Goal: Task Accomplishment & Management: Manage account settings

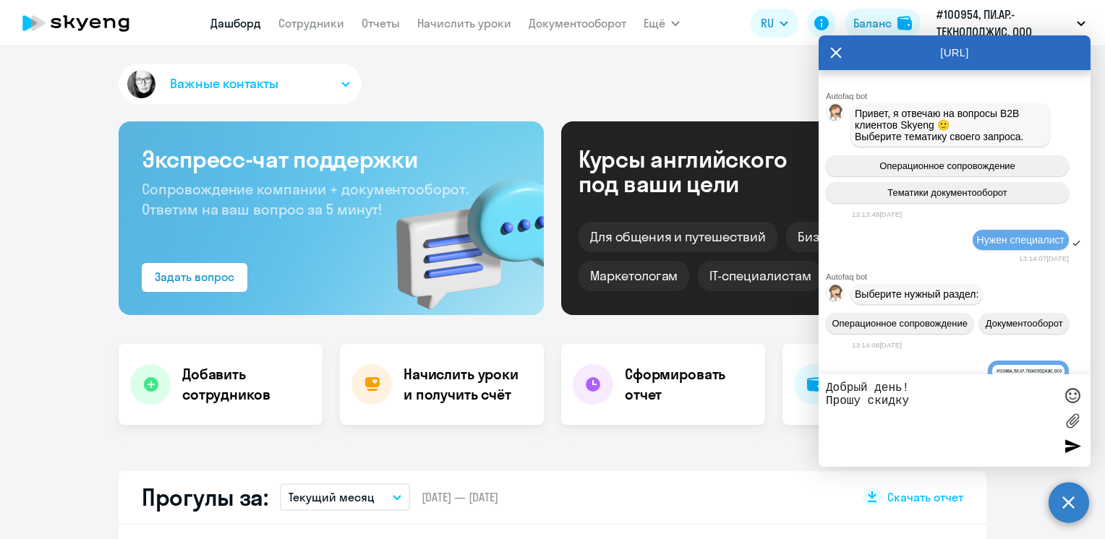
select select "30"
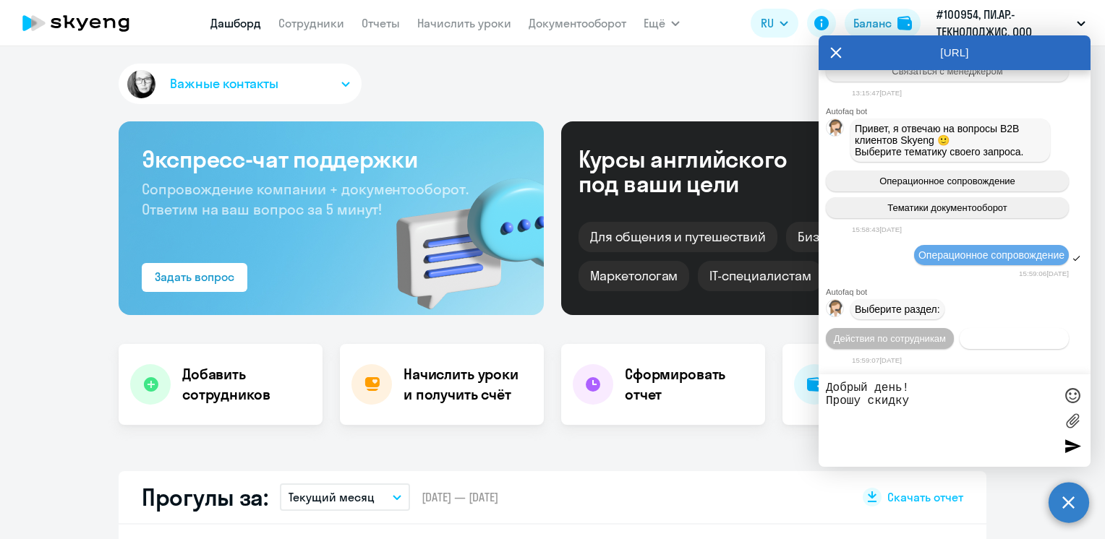
click at [995, 344] on button "Действия с балансом" at bounding box center [1013, 338] width 109 height 21
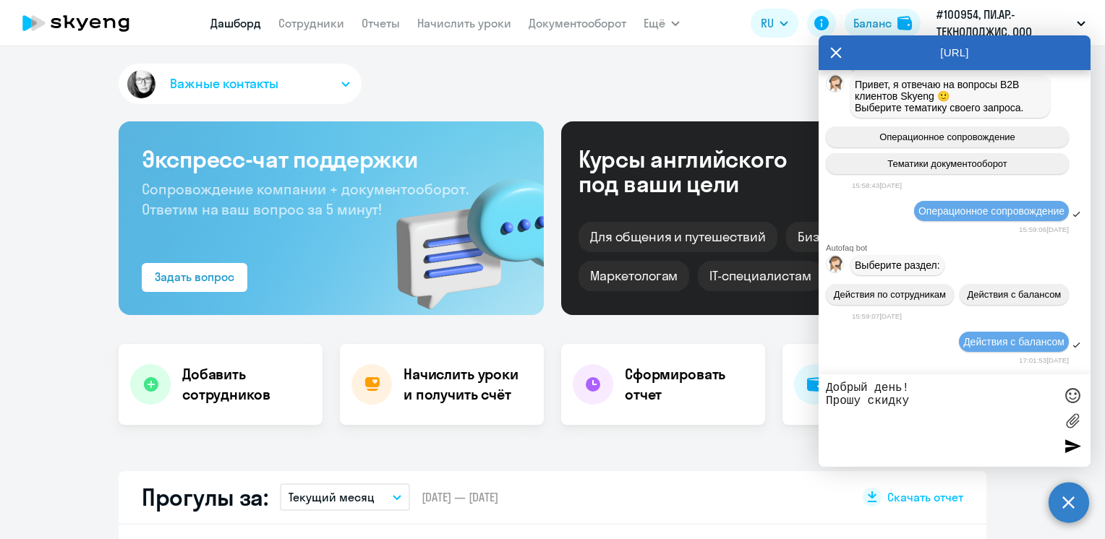
click at [922, 414] on textarea "Добрый день! Прошу скидку" at bounding box center [940, 421] width 228 height 78
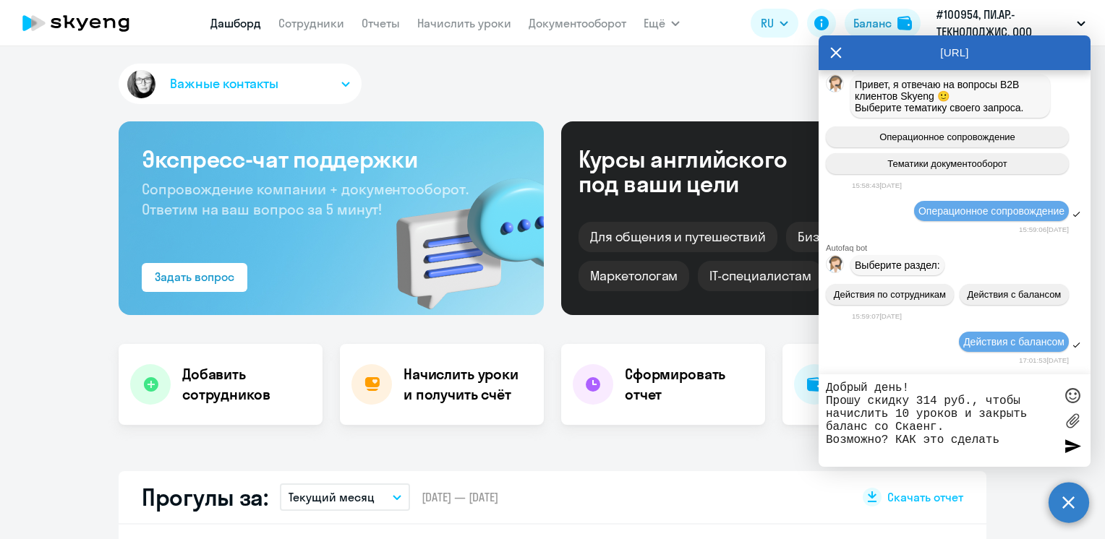
type textarea "Добрый день! Прошу скидку 314 руб., чтобы начислить 10 уроков и закрыть баланс …"
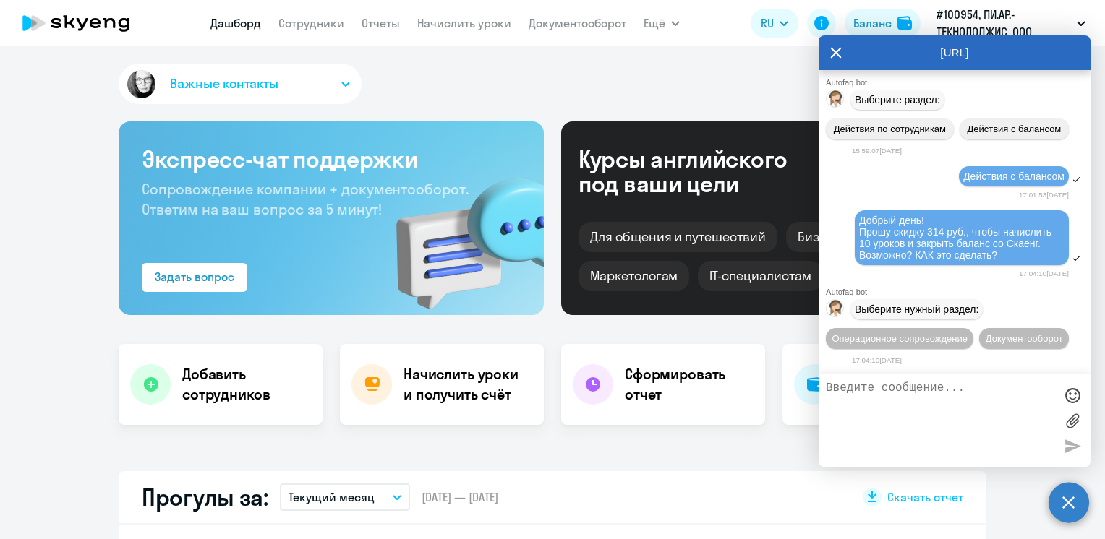
scroll to position [2258, 0]
click at [963, 333] on span "Операционное сопровождение" at bounding box center [899, 338] width 136 height 11
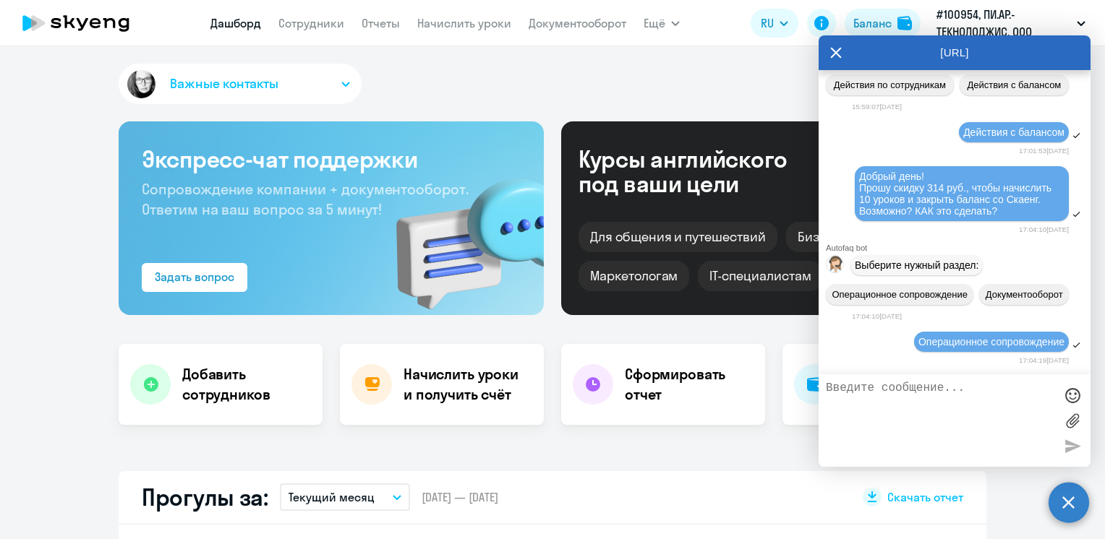
scroll to position [2391, 0]
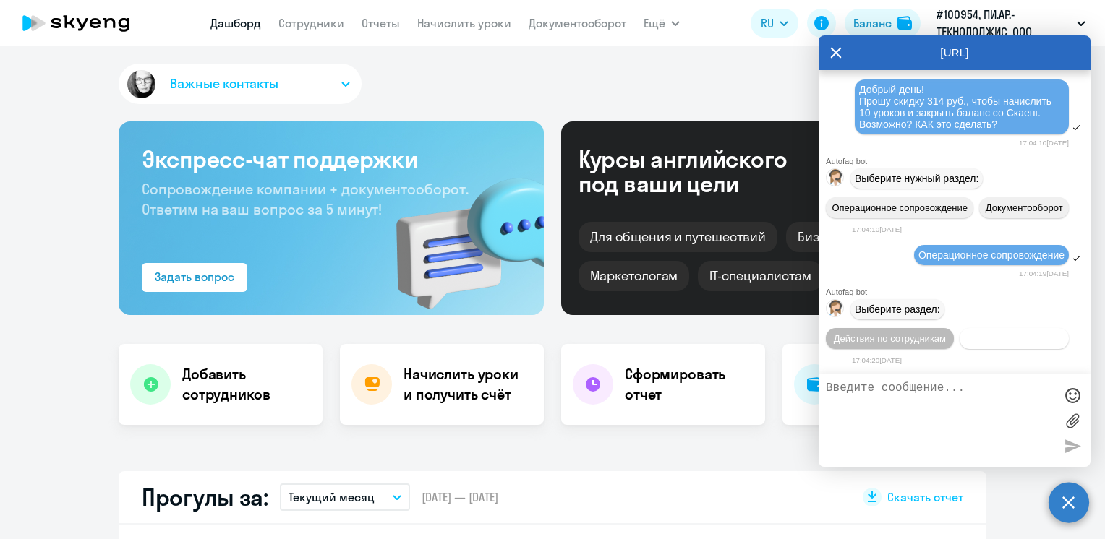
click at [1011, 343] on button "Действия с балансом" at bounding box center [1013, 338] width 109 height 21
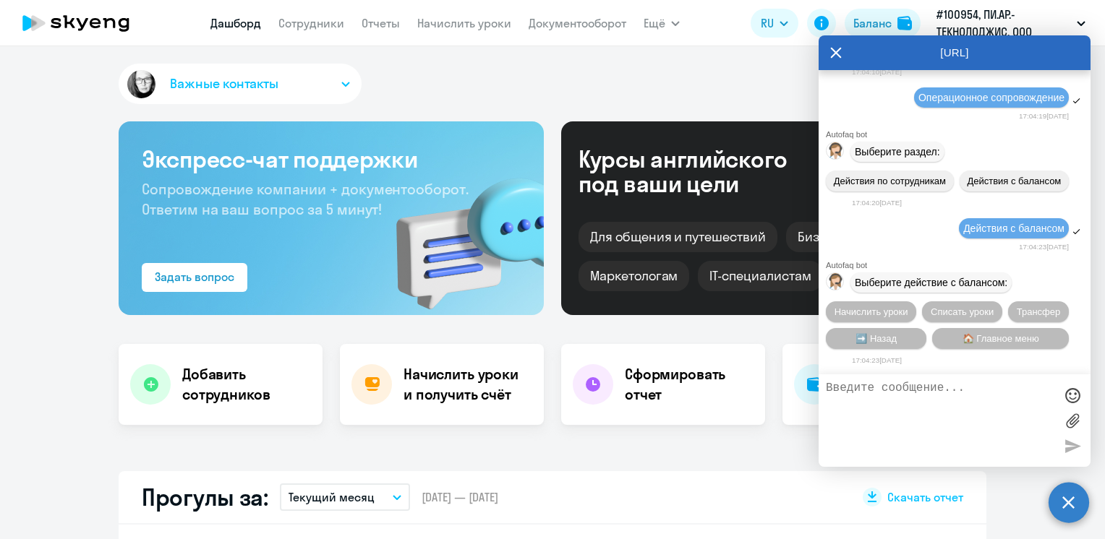
scroll to position [2552, 0]
click at [869, 389] on textarea at bounding box center [940, 421] width 228 height 78
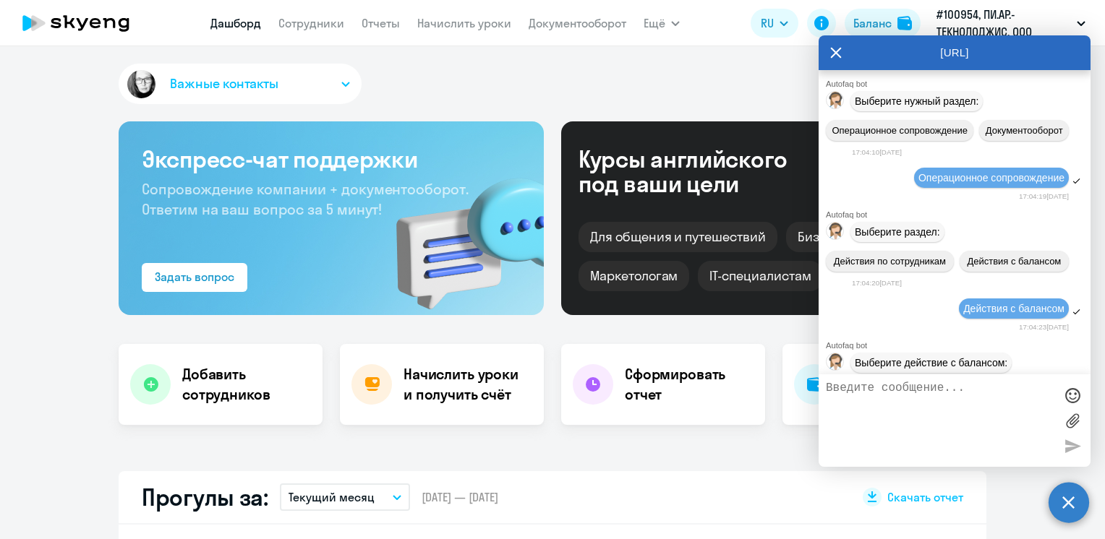
scroll to position [2119, 0]
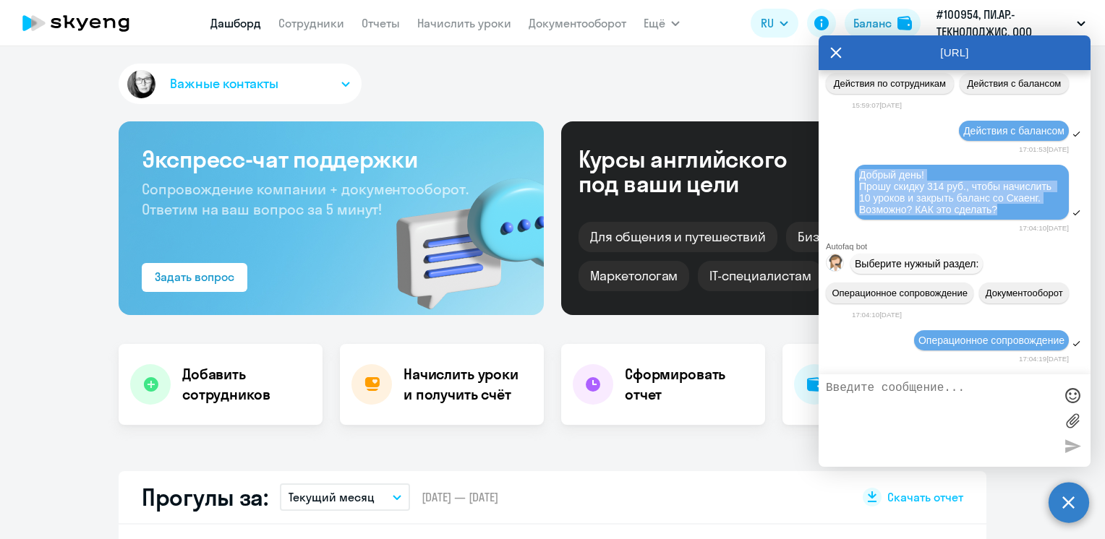
drag, startPoint x: 1009, startPoint y: 363, endPoint x: 860, endPoint y: 322, distance: 154.5
click at [860, 220] on div "Добрый день! Прошу скидку 314 руб., чтобы начислить 10 уроков и закрыть баланс …" at bounding box center [961, 192] width 214 height 55
drag, startPoint x: 860, startPoint y: 322, endPoint x: 883, endPoint y: 334, distance: 26.2
copy span "Добрый день! Прошу скидку 314 руб., чтобы начислить 10 уроков и закрыть баланс …"
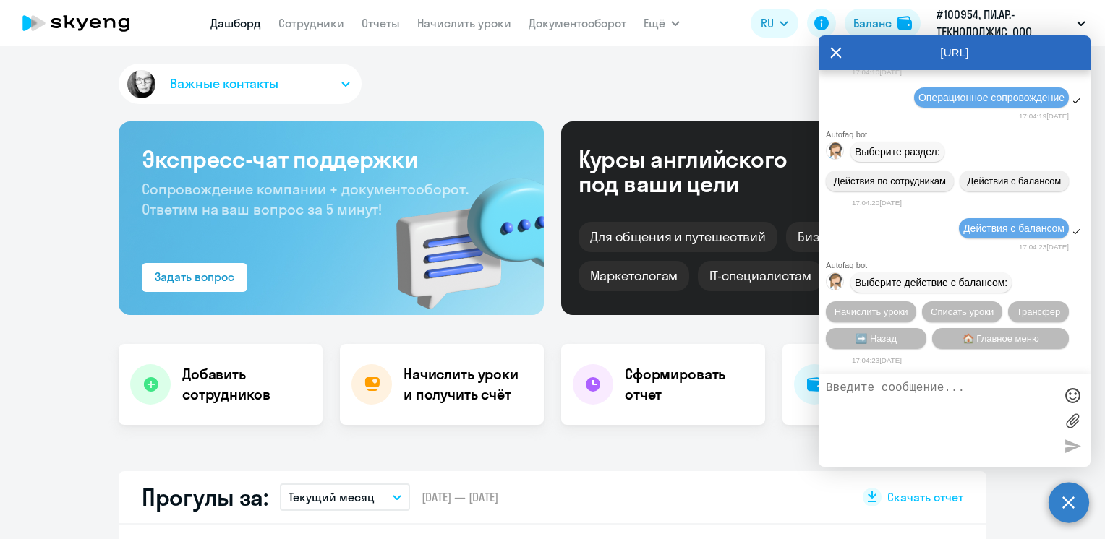
click at [859, 392] on textarea at bounding box center [940, 421] width 228 height 78
paste textarea "Добрый день! Прошу скидку 314 руб., чтобы начислить 10 уроков и закрыть баланс …"
type textarea "Добрый день! Прошу скидку 314 руб., чтобы начислить 10 уроков и закрыть баланс …"
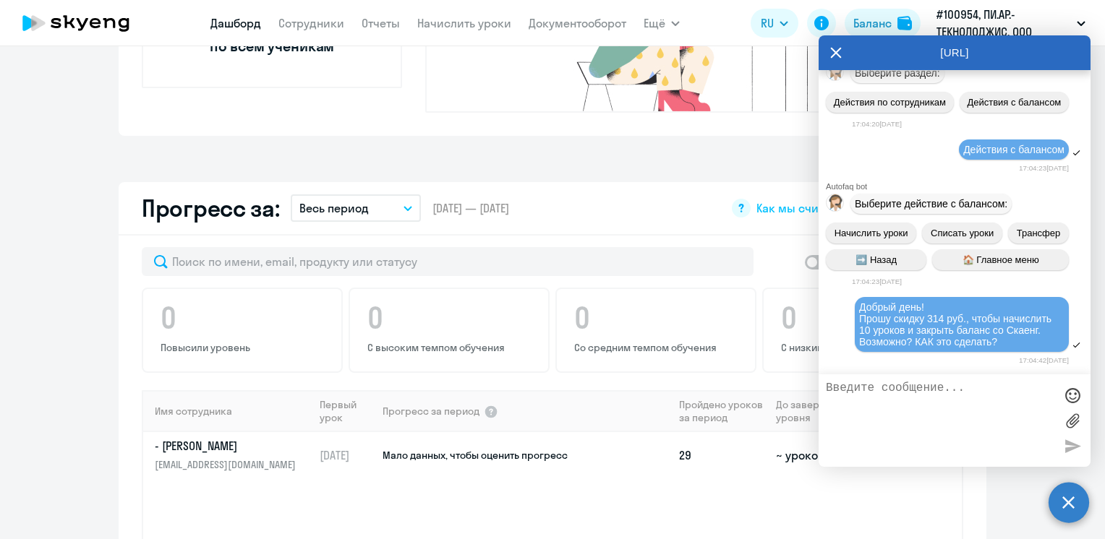
scroll to position [867, 0]
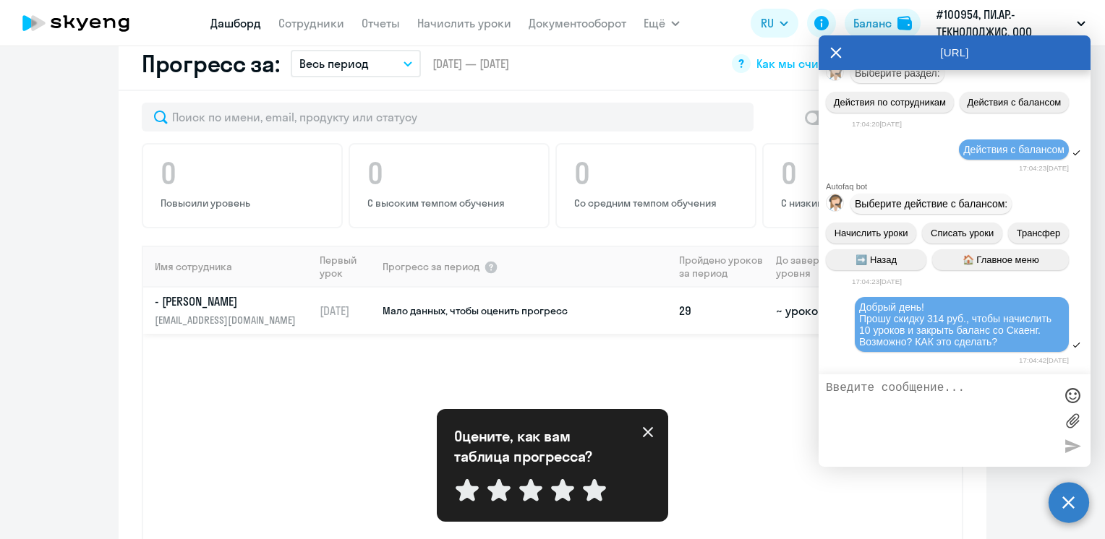
click at [651, 288] on td "Мало данных, чтобы оценить прогресс" at bounding box center [527, 311] width 292 height 46
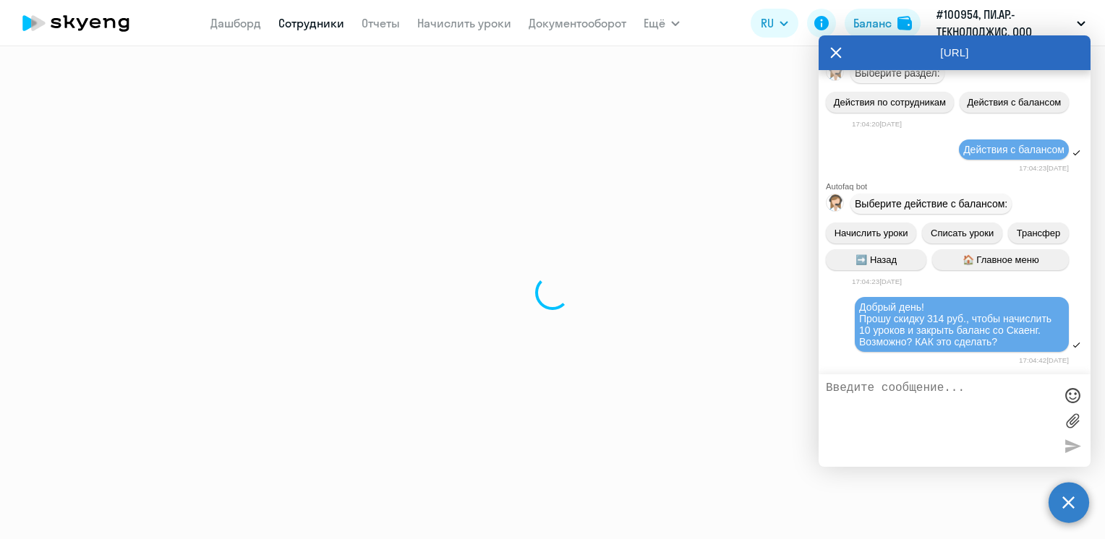
select select "english"
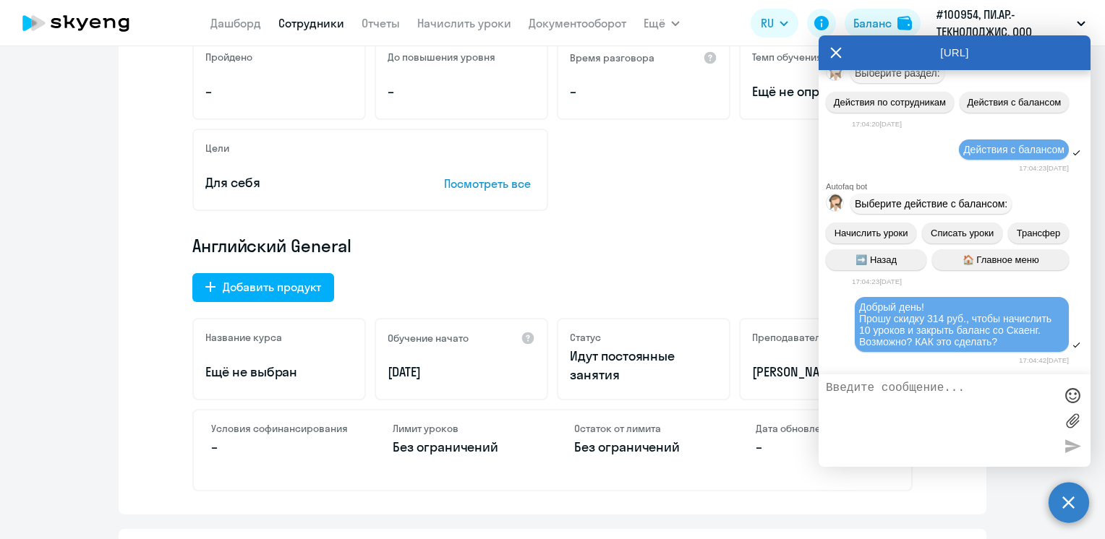
scroll to position [434, 0]
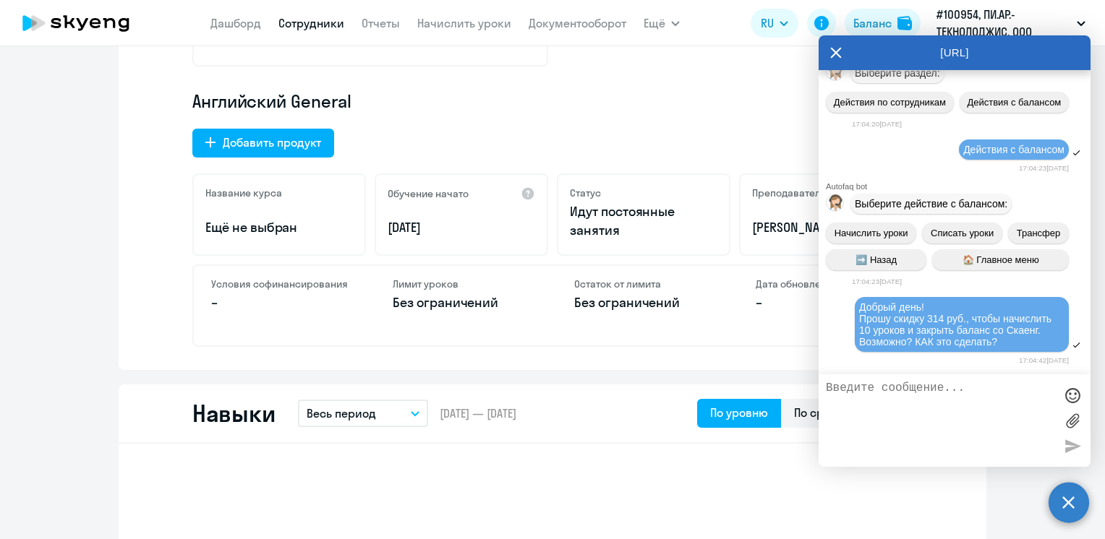
drag, startPoint x: 640, startPoint y: 416, endPoint x: 555, endPoint y: 405, distance: 85.4
click at [555, 405] on div "Навыки Весь период – [DATE] — [DATE] По уровню По среднему баллу" at bounding box center [552, 414] width 867 height 59
click at [839, 52] on icon at bounding box center [836, 52] width 12 height 35
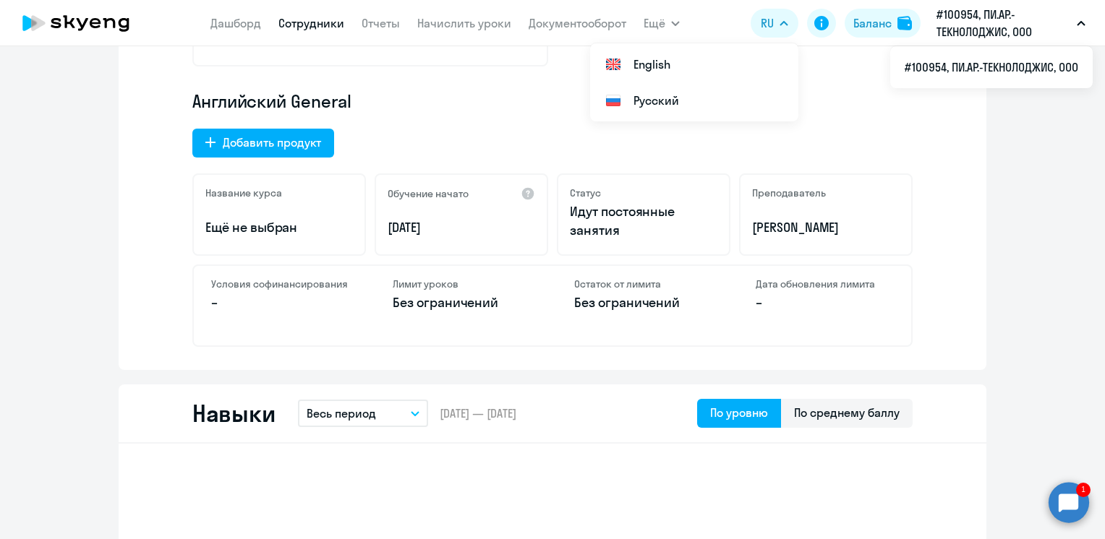
click at [1076, 25] on icon "button" at bounding box center [1080, 23] width 9 height 5
click at [963, 27] on p "#100954, ПИ.АР.-ТЕКНОЛОДЖИС, ООО" at bounding box center [1003, 23] width 134 height 35
click at [666, 22] on button "Ещё" at bounding box center [661, 23] width 36 height 29
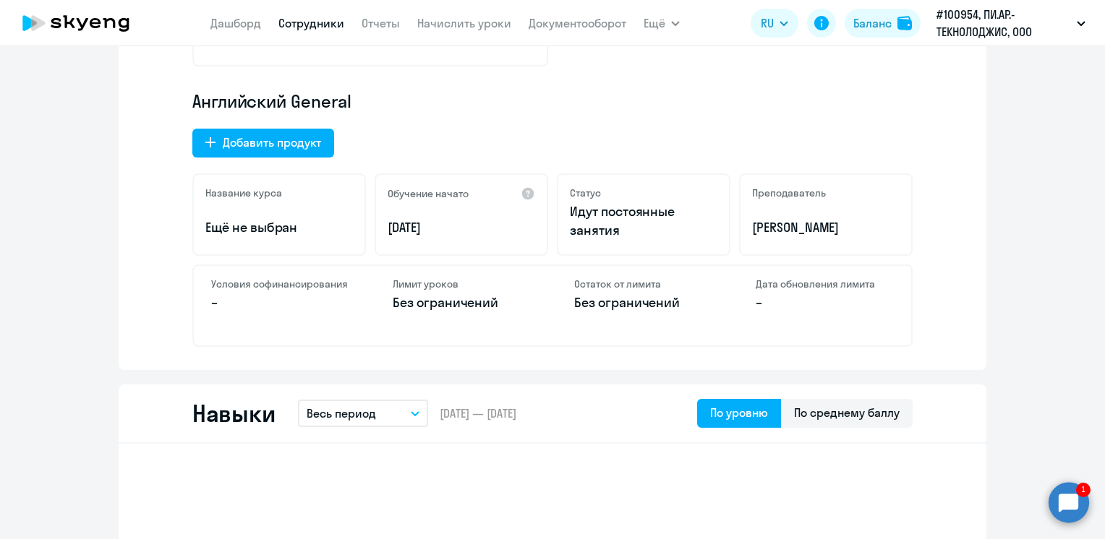
click at [616, 97] on p "Английский General" at bounding box center [552, 101] width 720 height 23
click at [888, 27] on div "Баланс" at bounding box center [872, 22] width 38 height 17
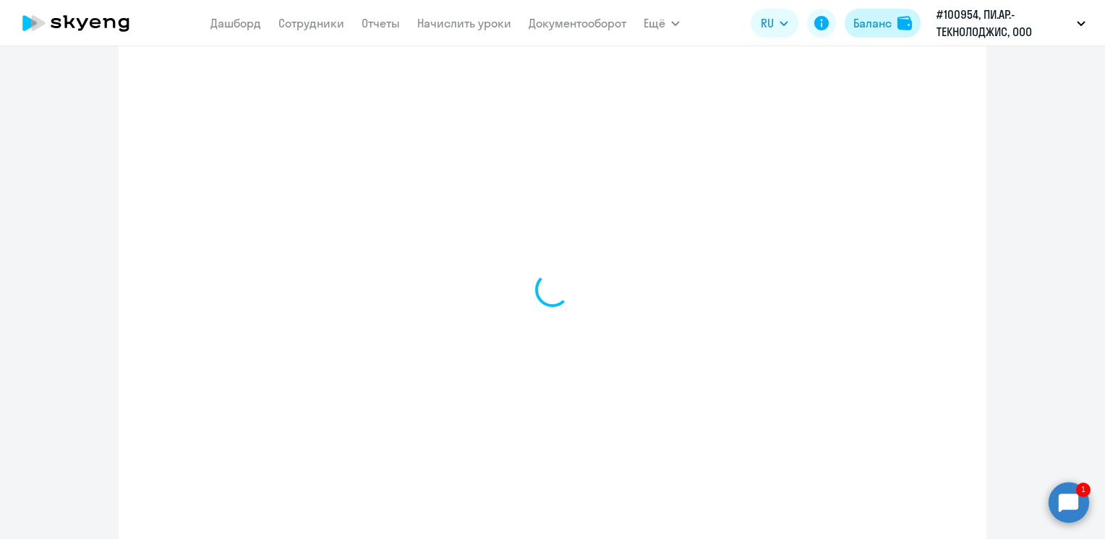
select select "english_adult_not_native_speaker"
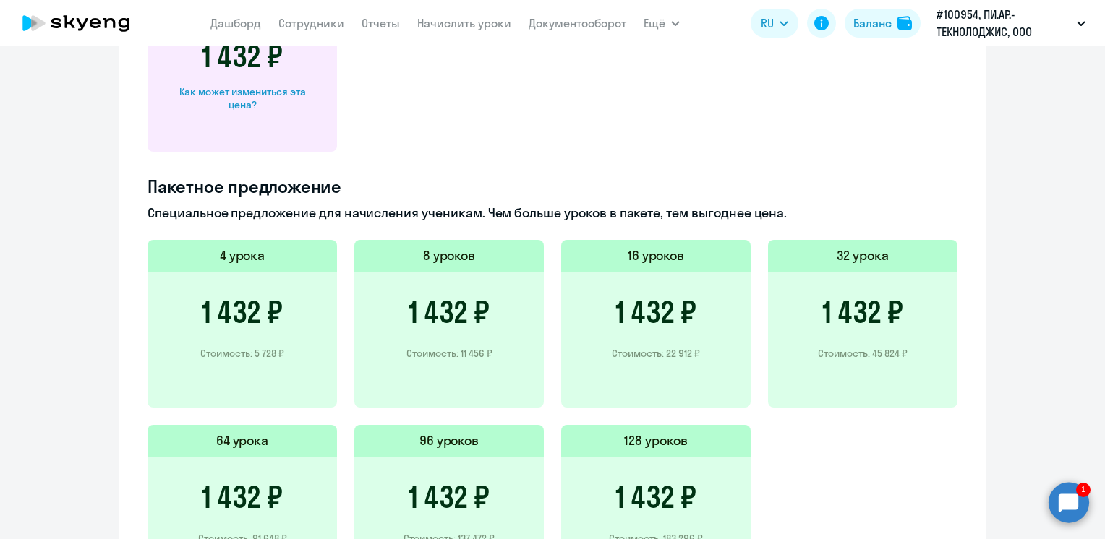
scroll to position [909, 0]
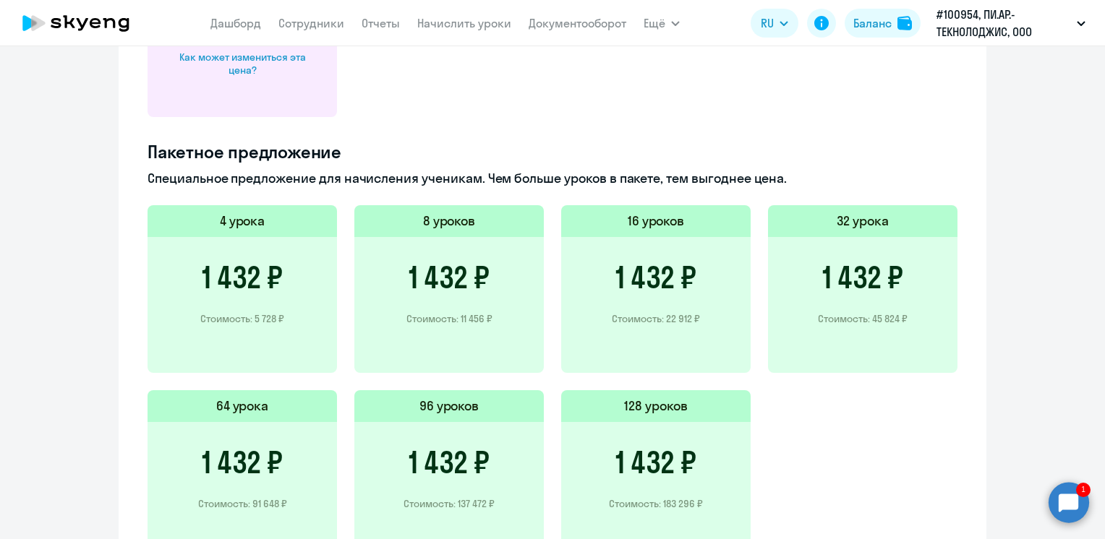
click at [455, 278] on h3 "1 432 ₽" at bounding box center [448, 277] width 81 height 35
click at [480, 221] on div "8 уроков" at bounding box center [448, 221] width 189 height 32
click at [430, 267] on h3 "1 432 ₽" at bounding box center [448, 277] width 81 height 35
drag, startPoint x: 429, startPoint y: 334, endPoint x: 432, endPoint y: 327, distance: 8.1
click at [432, 327] on div "1 432 ₽ Стоимость: 11 456 ₽" at bounding box center [448, 305] width 189 height 136
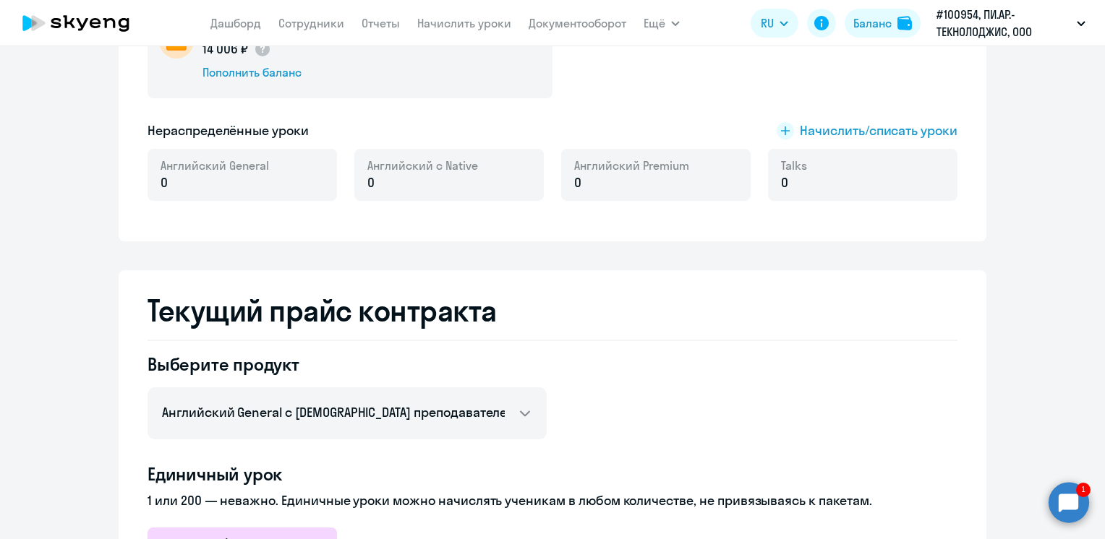
scroll to position [186, 0]
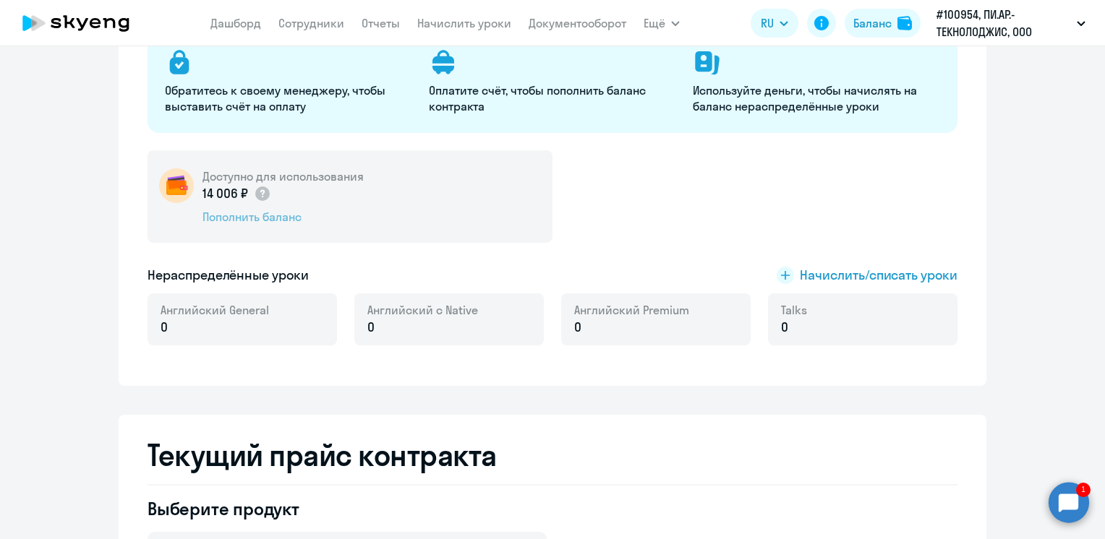
click at [286, 218] on div "Пополнить баланс" at bounding box center [282, 217] width 161 height 16
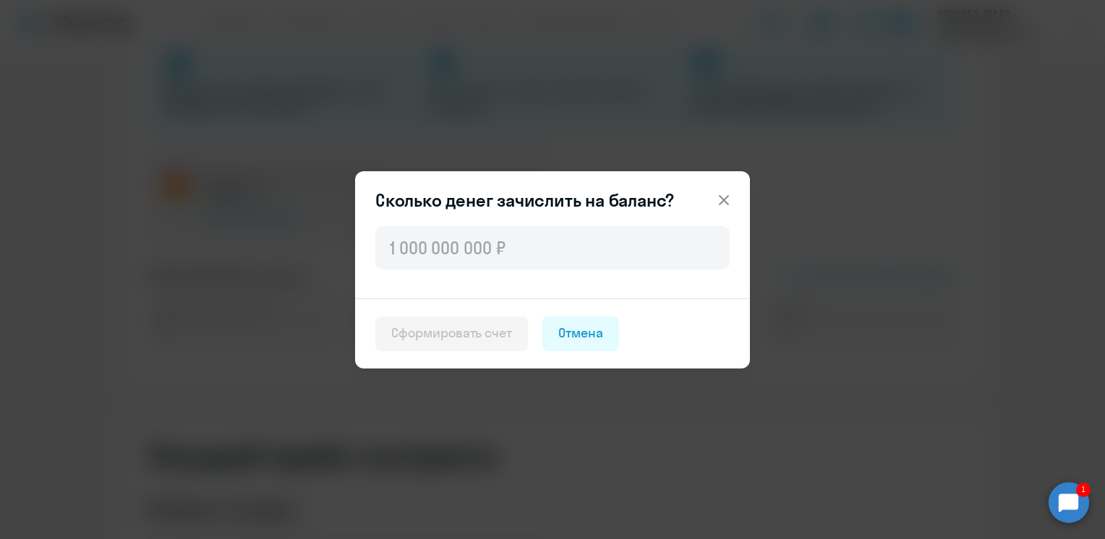
click at [727, 199] on icon at bounding box center [723, 200] width 17 height 17
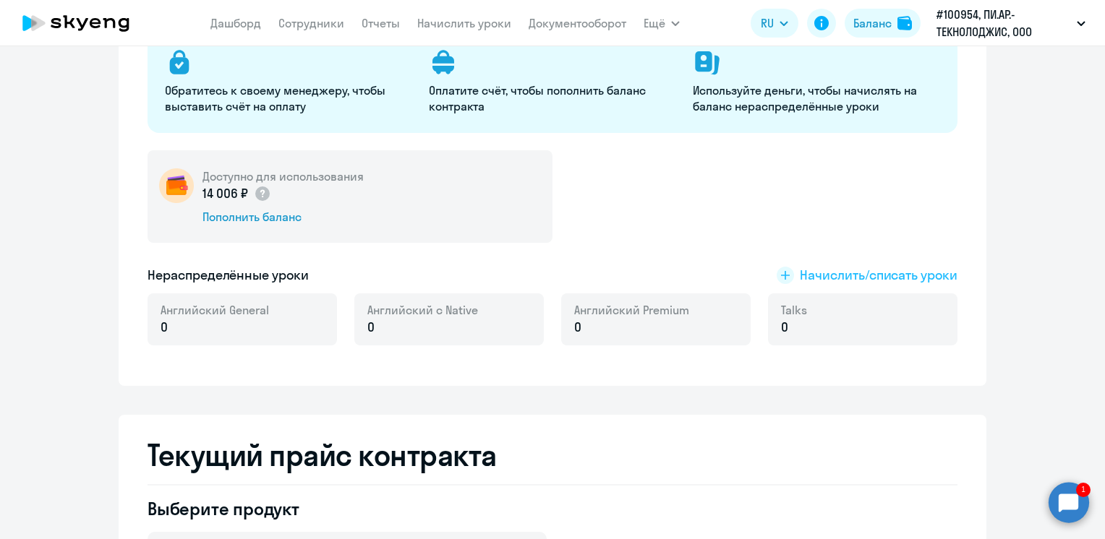
click at [784, 271] on rect at bounding box center [784, 275] width 17 height 17
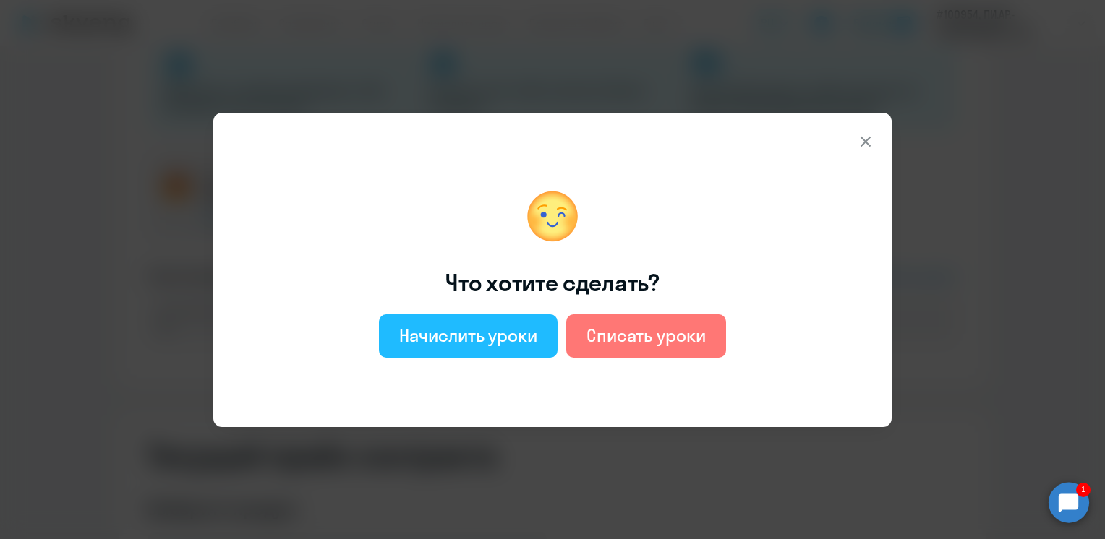
click at [486, 338] on div "Начислить уроки" at bounding box center [468, 335] width 138 height 23
select select "english_adult_not_native_speaker"
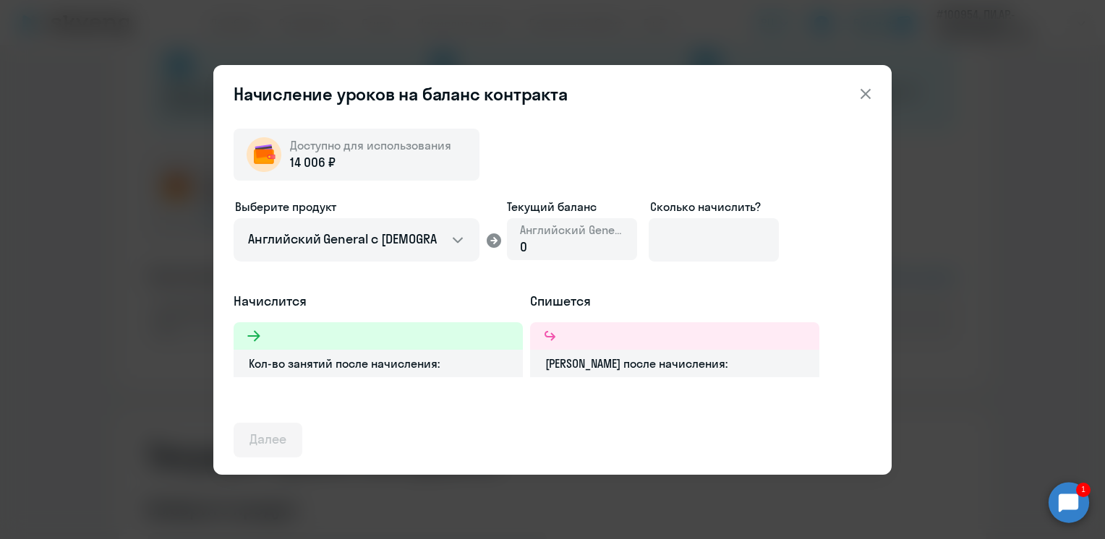
click at [538, 249] on div "0" at bounding box center [572, 247] width 104 height 19
click at [249, 334] on icon at bounding box center [253, 335] width 17 height 17
click at [261, 334] on icon at bounding box center [253, 335] width 17 height 17
click at [560, 248] on div "0" at bounding box center [572, 247] width 104 height 19
click at [491, 239] on icon at bounding box center [493, 240] width 14 height 14
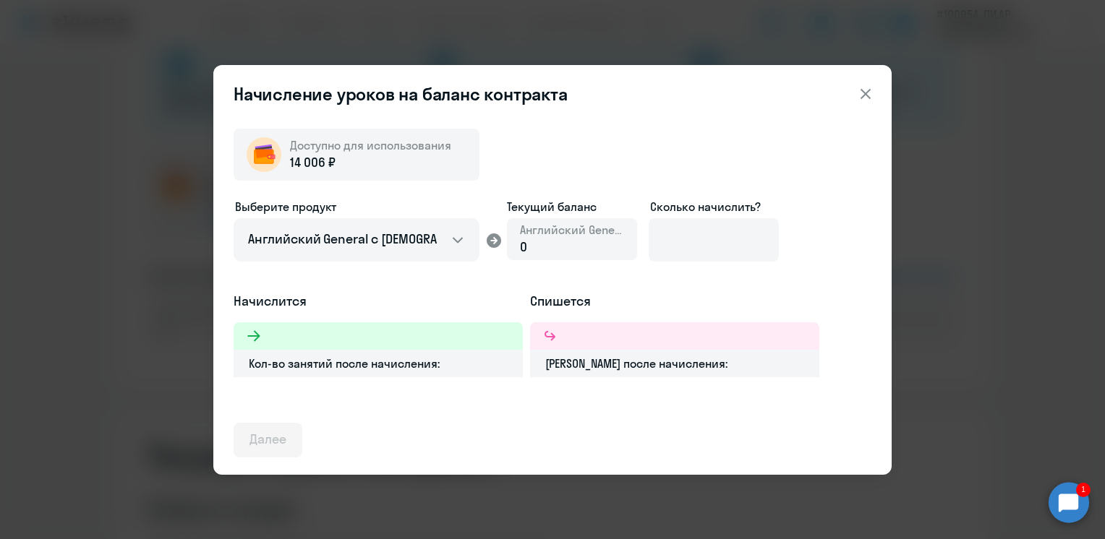
drag, startPoint x: 493, startPoint y: 236, endPoint x: 594, endPoint y: 230, distance: 101.4
click at [495, 236] on icon at bounding box center [493, 240] width 14 height 14
click at [698, 242] on input at bounding box center [713, 239] width 130 height 43
type input "1"
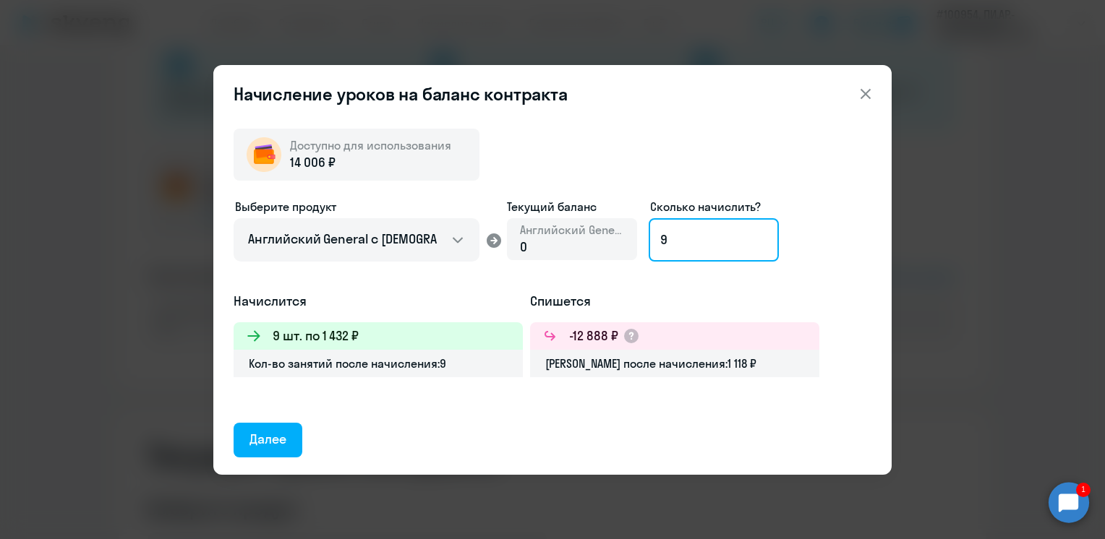
type input "9"
click at [865, 86] on icon at bounding box center [865, 93] width 17 height 17
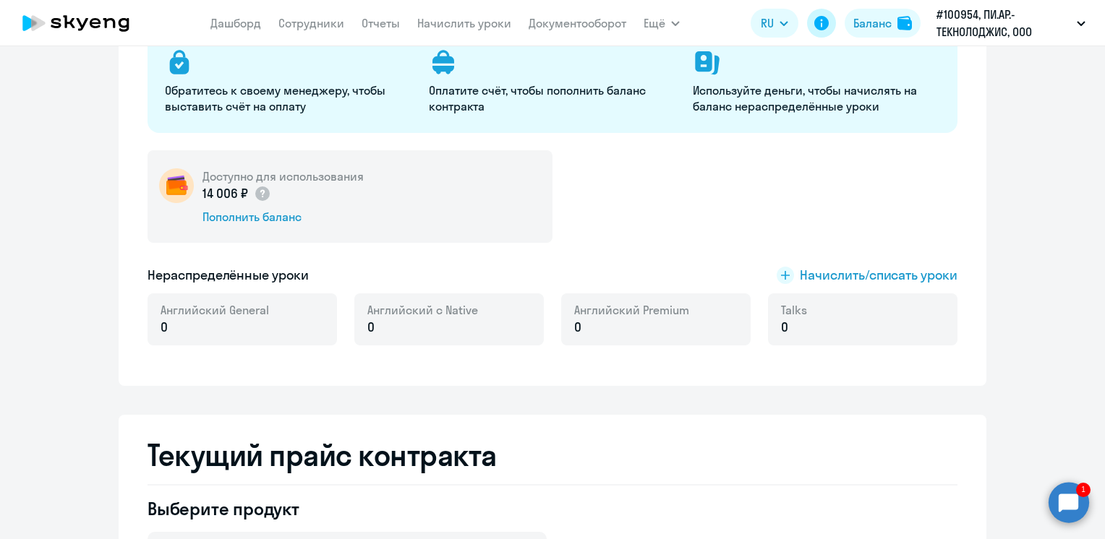
click at [821, 29] on icon at bounding box center [821, 23] width 14 height 14
